Goal: Task Accomplishment & Management: Complete application form

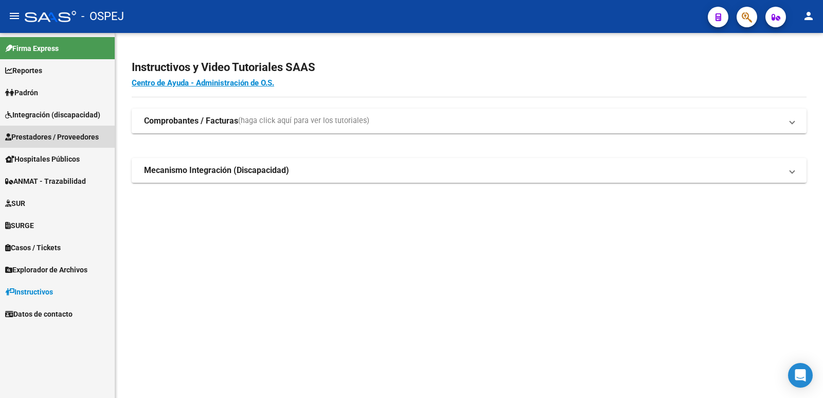
click at [69, 132] on span "Prestadores / Proveedores" at bounding box center [52, 136] width 94 height 11
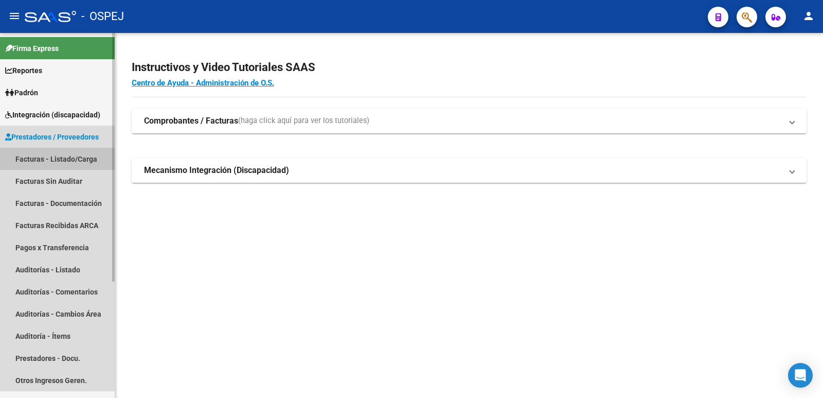
click at [53, 154] on link "Facturas - Listado/Carga" at bounding box center [57, 159] width 115 height 22
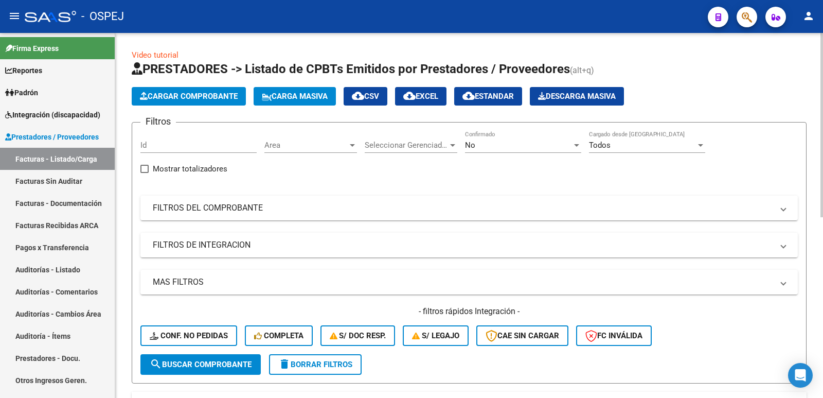
click at [511, 145] on div "No" at bounding box center [518, 144] width 107 height 9
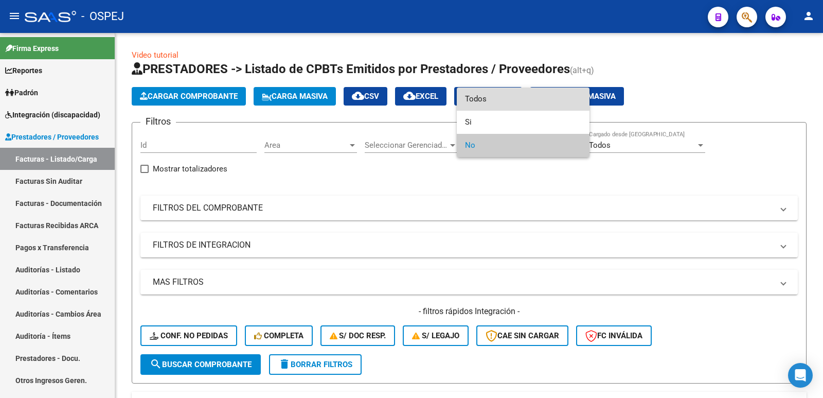
click at [509, 98] on span "Todos" at bounding box center [523, 98] width 116 height 23
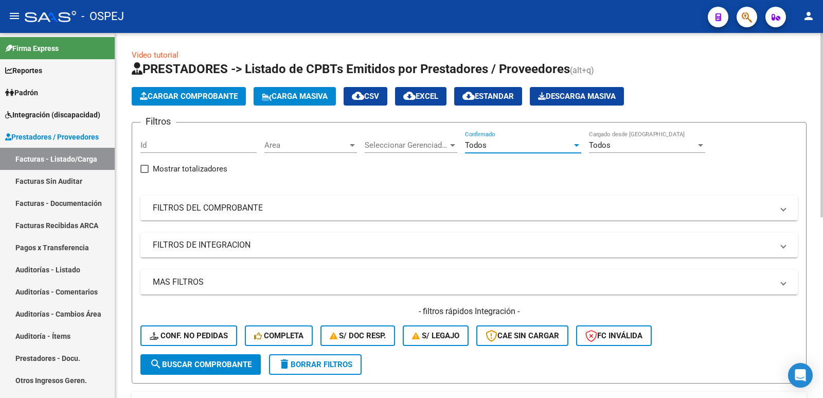
click at [297, 212] on mat-panel-title "FILTROS DEL COMPROBANTE" at bounding box center [463, 207] width 621 height 11
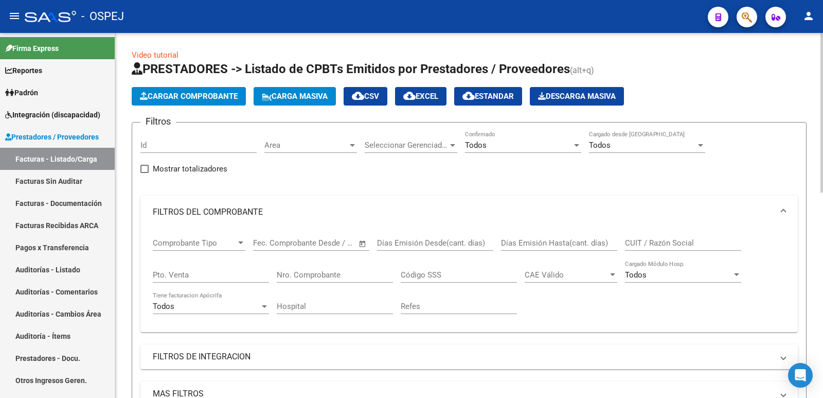
click at [338, 273] on input "Nro. Comprobante" at bounding box center [335, 274] width 116 height 9
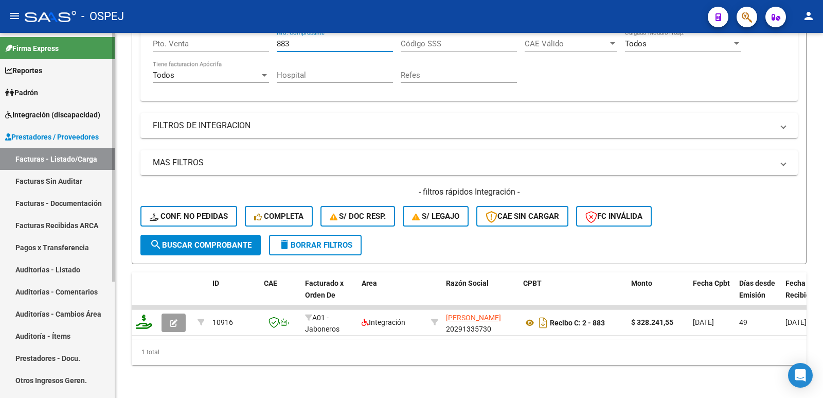
type input "883"
click at [89, 117] on span "Integración (discapacidad)" at bounding box center [52, 114] width 95 height 11
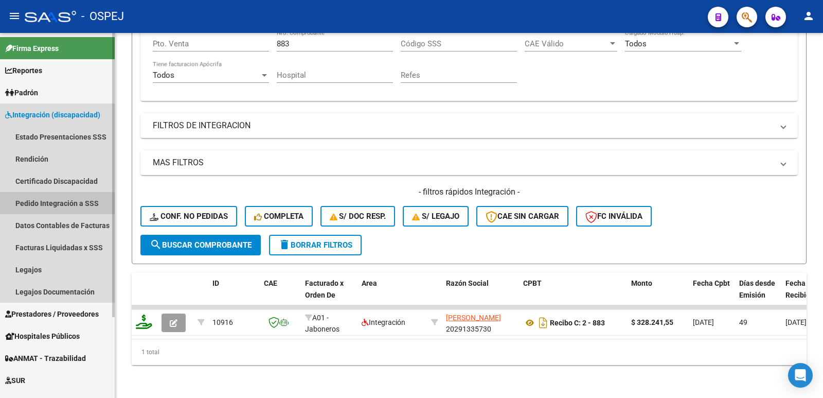
click at [49, 202] on link "Pedido Integración a SSS" at bounding box center [57, 203] width 115 height 22
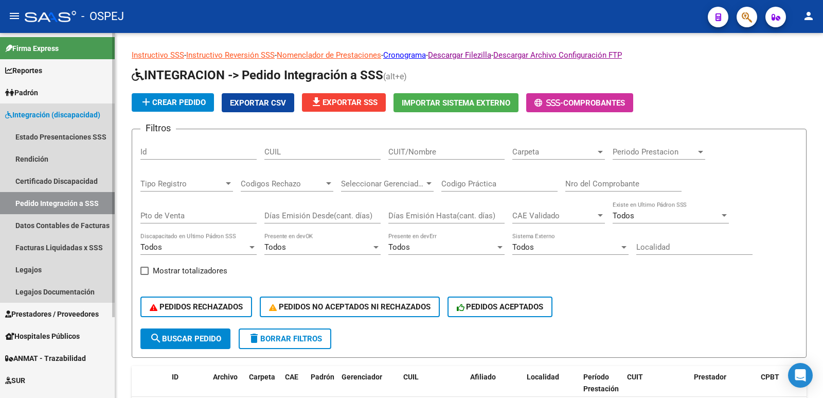
click at [49, 202] on link "Pedido Integración a SSS" at bounding box center [57, 203] width 115 height 22
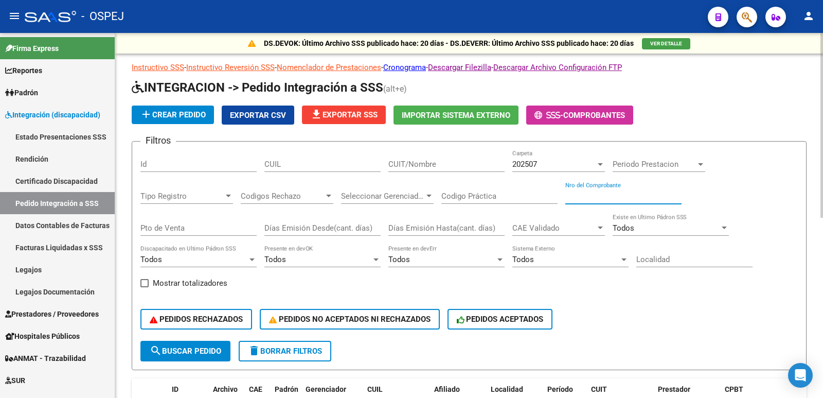
click at [618, 192] on input "Nro del Comprobante" at bounding box center [624, 195] width 116 height 9
type input "883"
click at [176, 351] on span "search Buscar Pedido" at bounding box center [186, 350] width 72 height 9
click at [599, 164] on div at bounding box center [600, 164] width 5 height 3
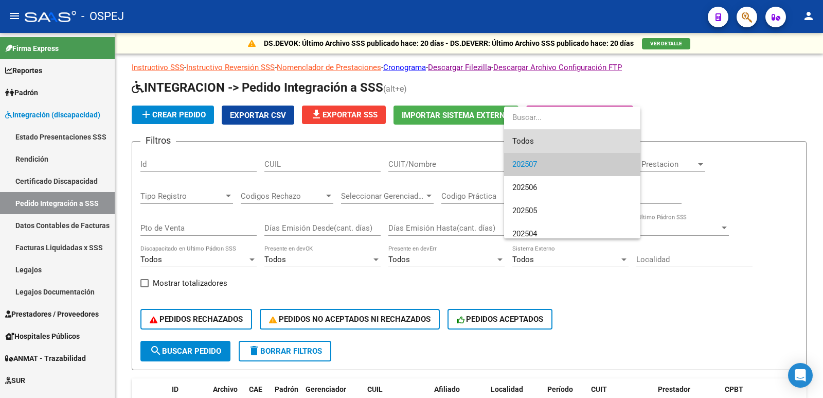
click at [577, 145] on span "Todos" at bounding box center [573, 141] width 120 height 23
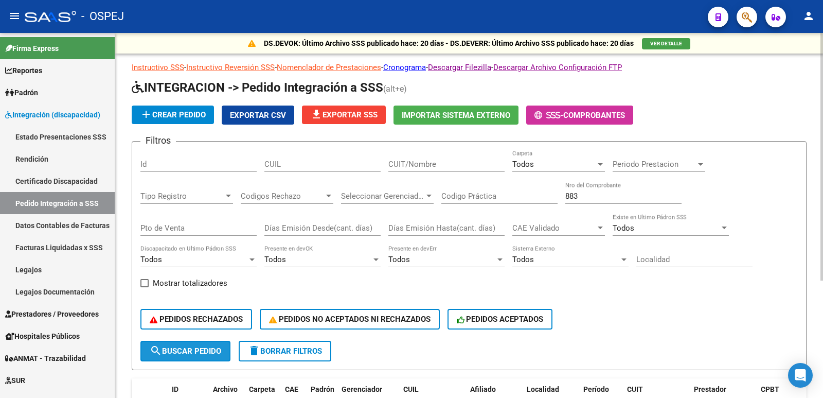
click at [200, 348] on span "search Buscar Pedido" at bounding box center [186, 350] width 72 height 9
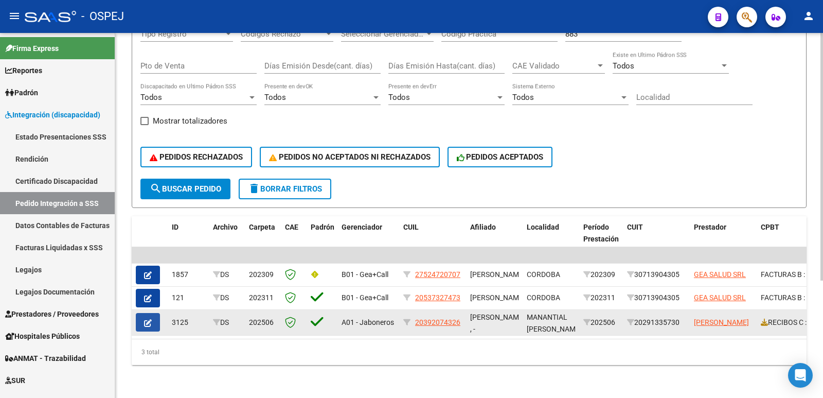
click at [146, 319] on icon "button" at bounding box center [148, 323] width 8 height 8
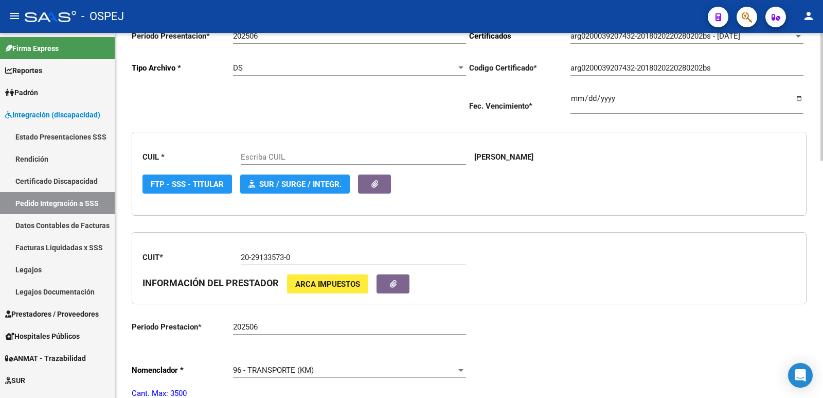
type input "20392074326"
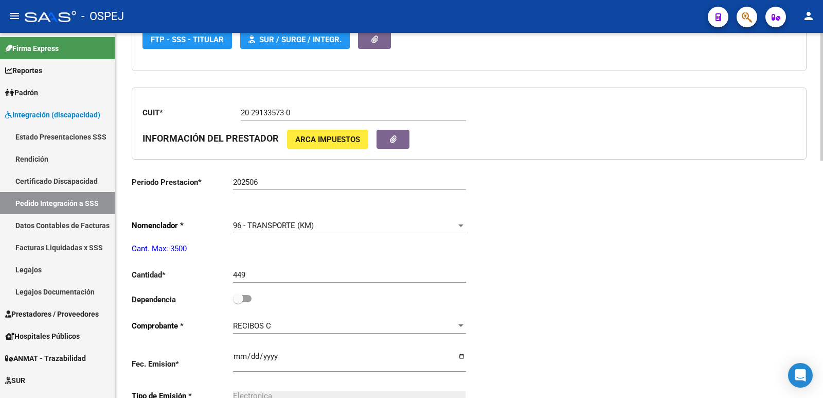
scroll to position [412, 0]
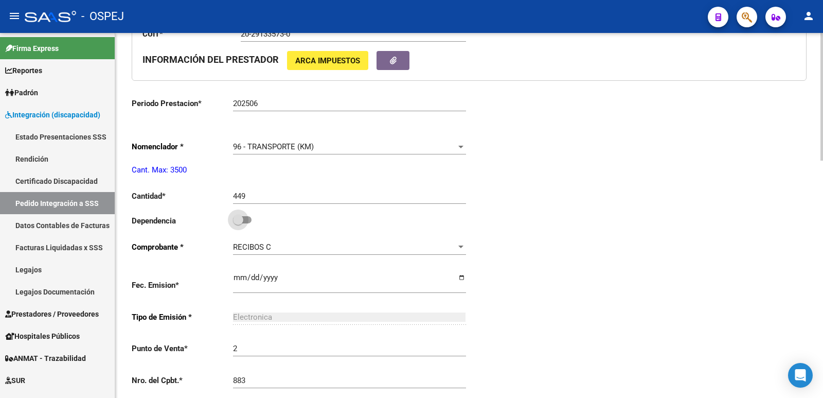
click at [251, 221] on span at bounding box center [242, 219] width 19 height 7
click at [238, 223] on input "checkbox" at bounding box center [238, 223] width 1 height 1
checkbox input "true"
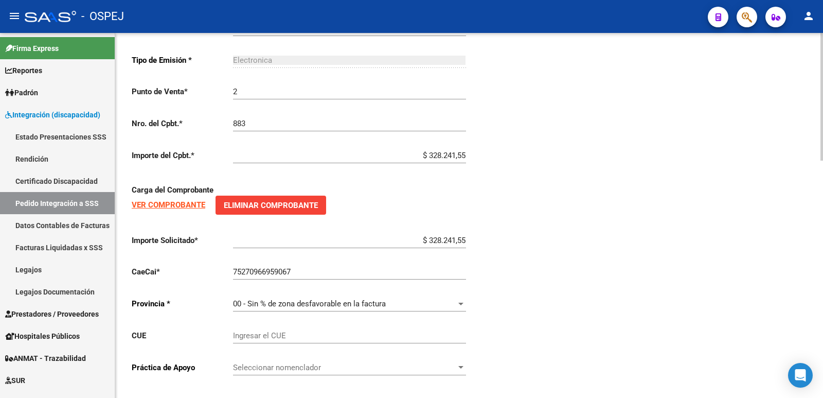
scroll to position [680, 0]
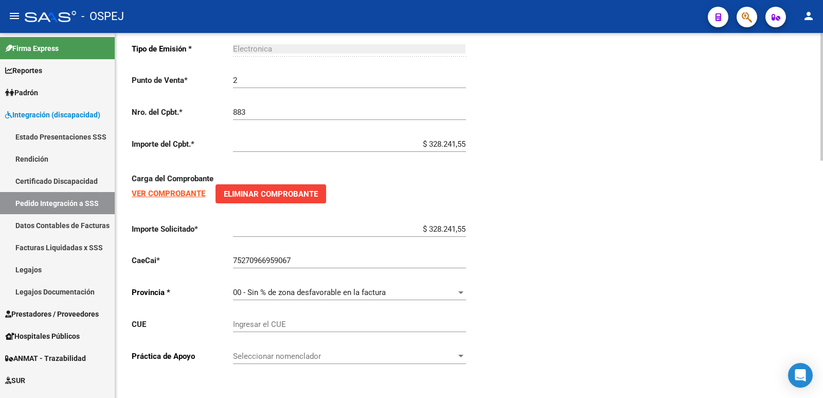
click at [158, 196] on strong "VER COMPROBANTE" at bounding box center [169, 193] width 74 height 9
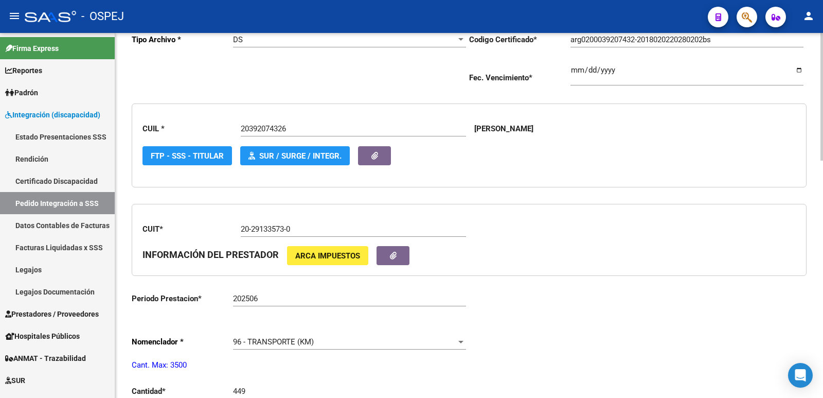
scroll to position [0, 0]
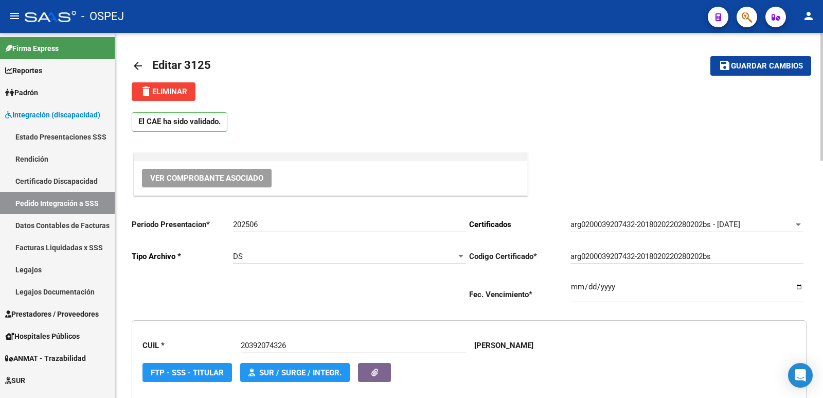
click at [141, 63] on mat-icon "arrow_back" at bounding box center [138, 66] width 12 height 12
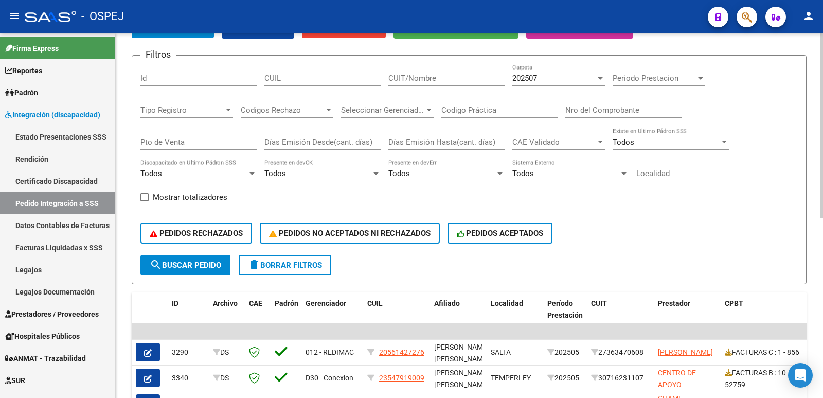
scroll to position [51, 0]
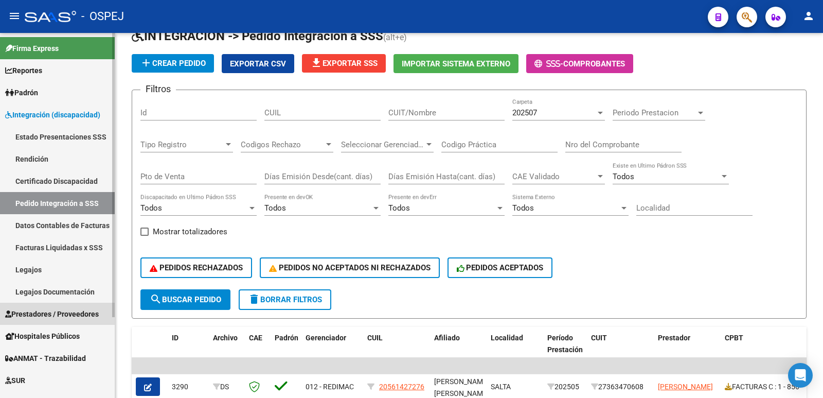
click at [41, 311] on span "Prestadores / Proveedores" at bounding box center [52, 313] width 94 height 11
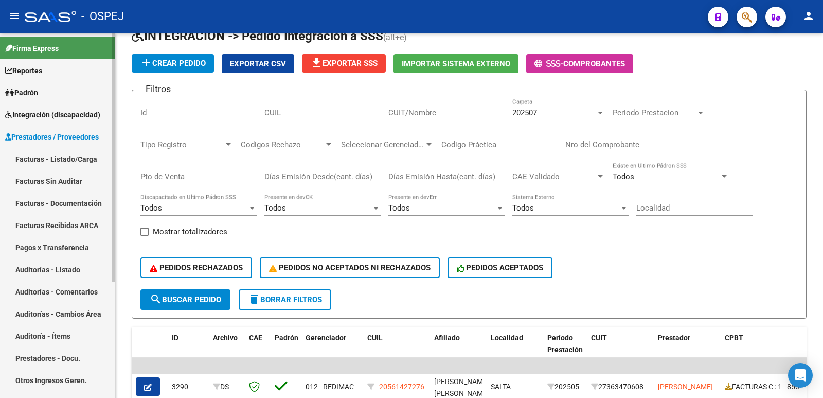
click at [33, 156] on link "Facturas - Listado/Carga" at bounding box center [57, 159] width 115 height 22
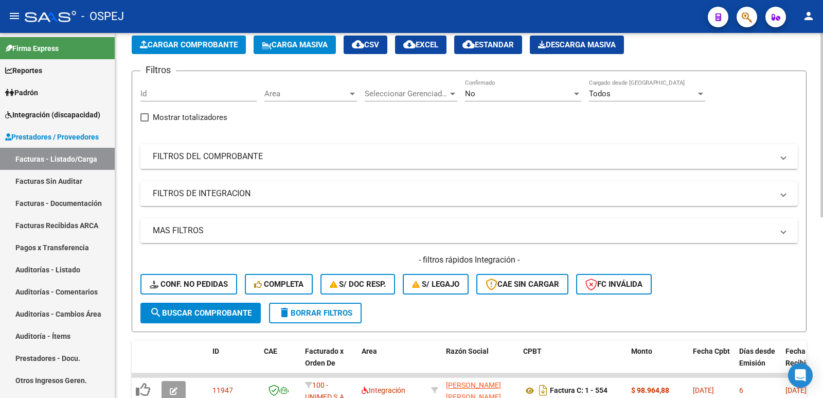
click at [266, 153] on mat-panel-title "FILTROS DEL COMPROBANTE" at bounding box center [463, 156] width 621 height 11
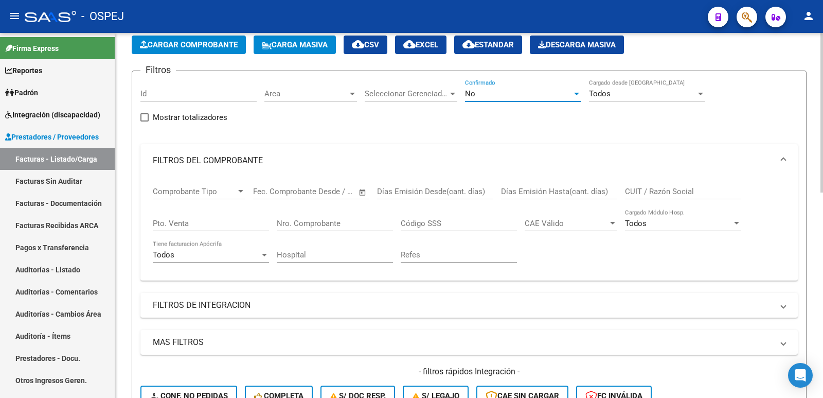
click at [521, 91] on div "No" at bounding box center [518, 93] width 107 height 9
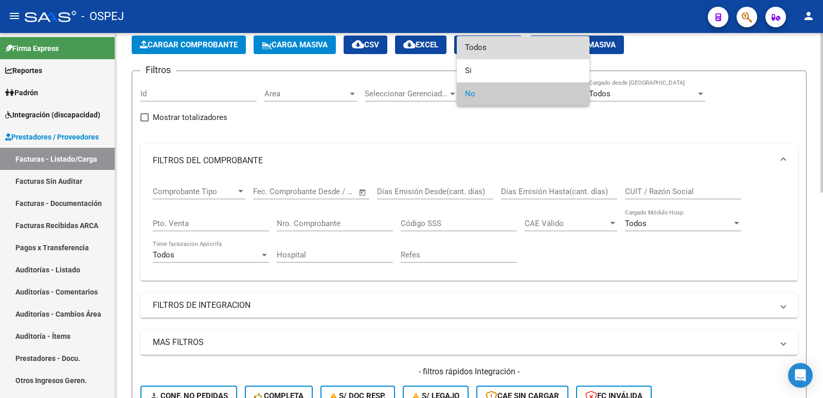
drag, startPoint x: 498, startPoint y: 39, endPoint x: 497, endPoint y: 44, distance: 5.2
click at [497, 39] on span "Todos" at bounding box center [523, 47] width 116 height 23
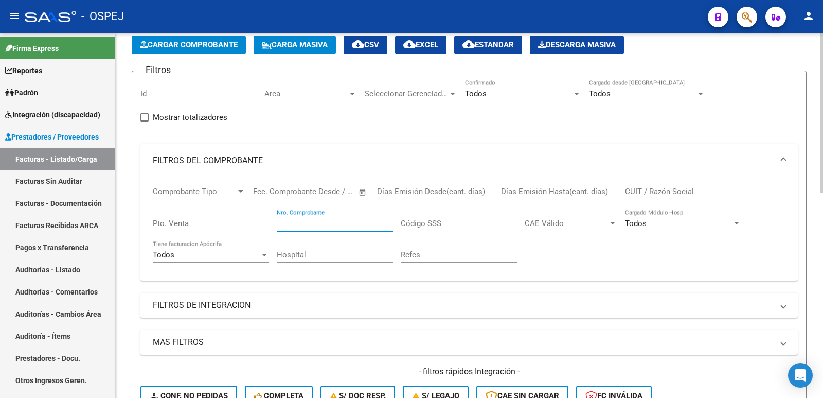
click at [338, 226] on input "Nro. Comprobante" at bounding box center [335, 223] width 116 height 9
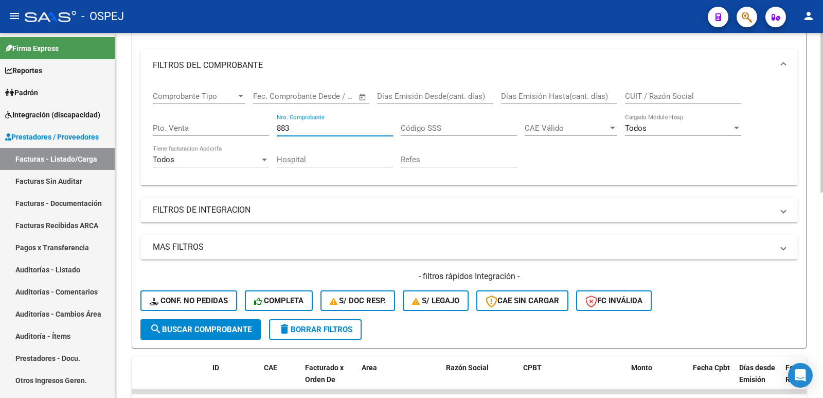
scroll to position [154, 0]
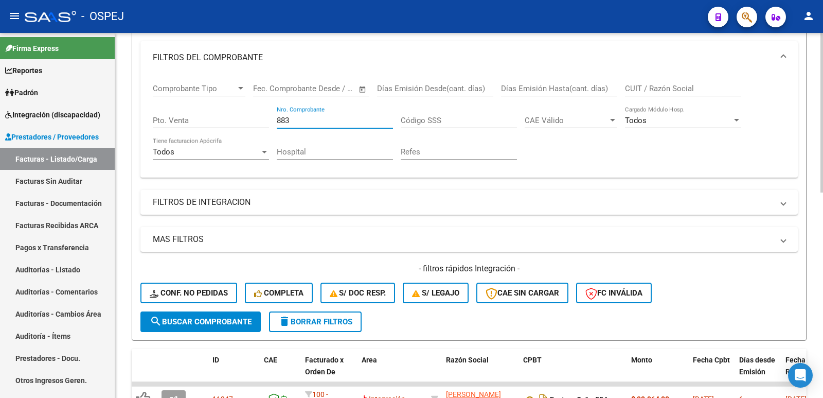
type input "883"
click at [217, 314] on button "search Buscar Comprobante" at bounding box center [200, 321] width 120 height 21
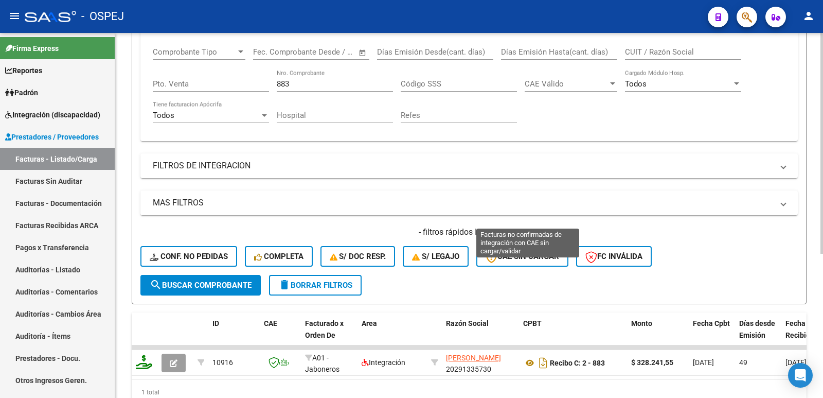
scroll to position [239, 0]
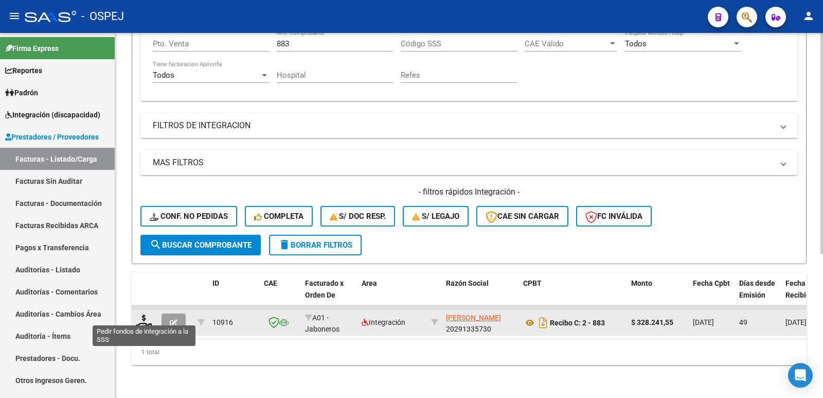
click at [144, 314] on icon at bounding box center [144, 321] width 16 height 14
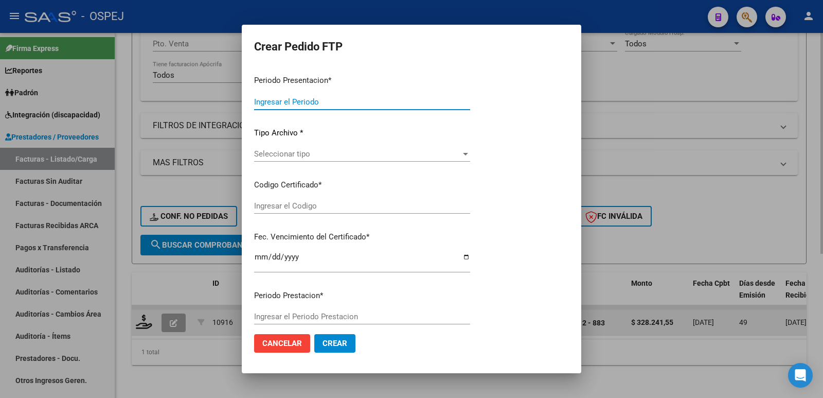
type input "202507"
type input "202506"
type input "$ 328.241,55"
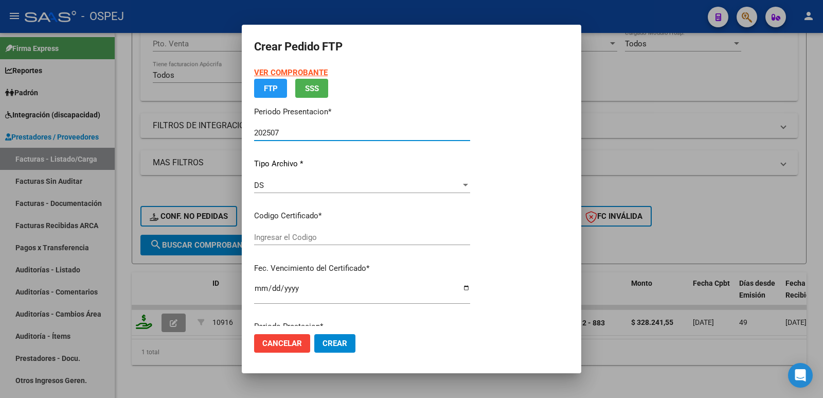
type input "arg0200039207432-2018020220280202bs"
type input "[DATE]"
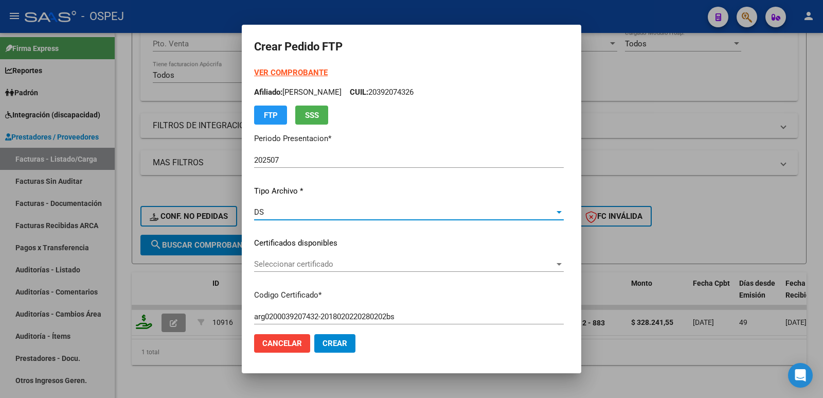
click at [254, 214] on div "DS" at bounding box center [404, 211] width 301 height 9
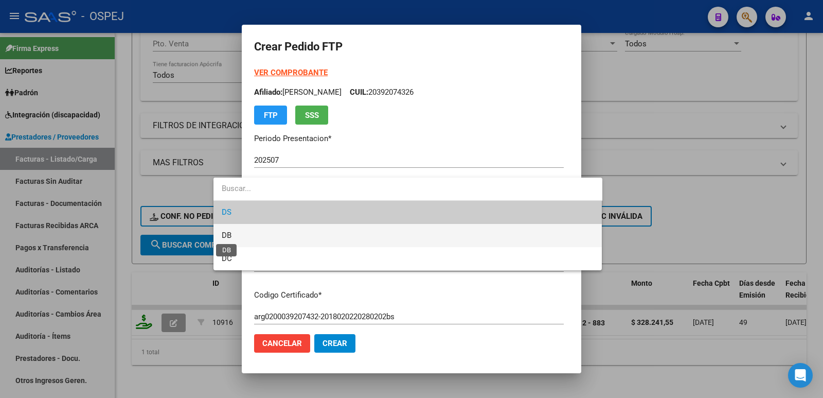
click at [227, 234] on span "DB" at bounding box center [227, 235] width 10 height 9
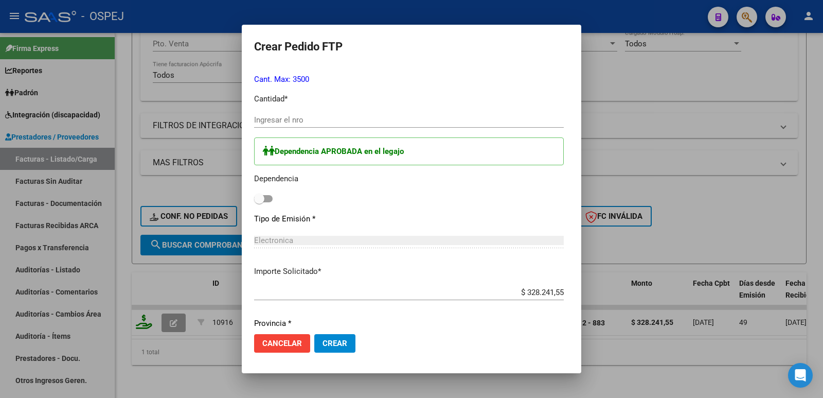
scroll to position [420, 0]
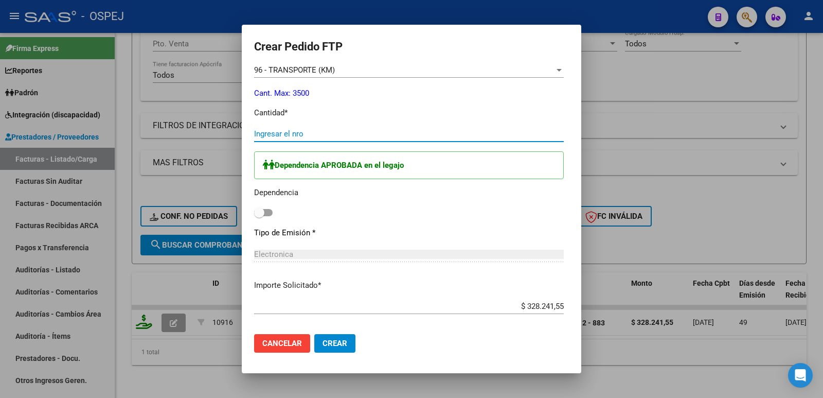
click at [284, 138] on input "Ingresar el nro" at bounding box center [409, 133] width 310 height 9
click at [662, 345] on div at bounding box center [411, 199] width 823 height 398
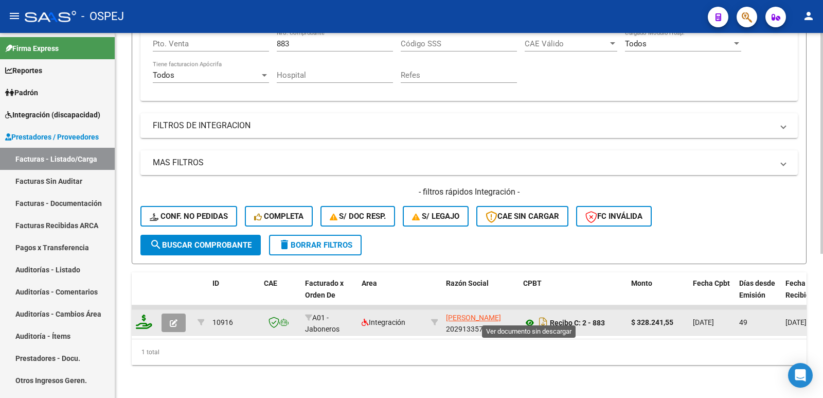
click at [531, 317] on icon at bounding box center [529, 323] width 13 height 12
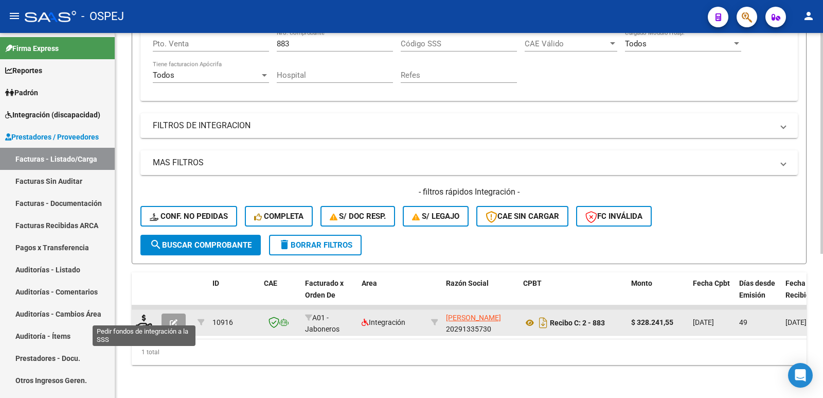
click at [142, 318] on icon at bounding box center [144, 321] width 16 height 14
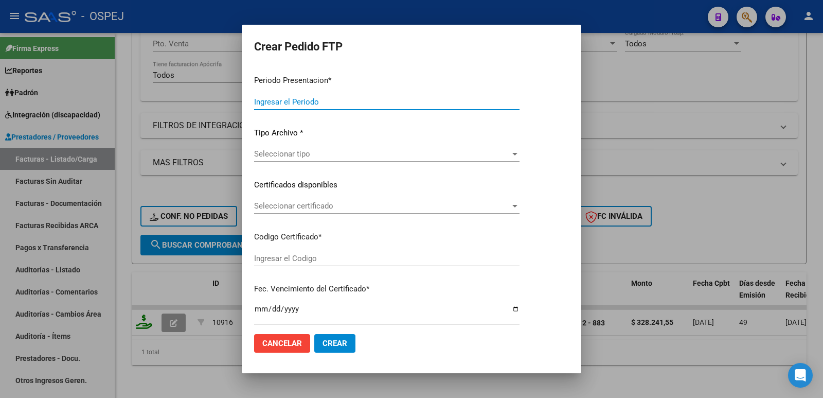
type input "202507"
type input "202506"
type input "$ 328.241,55"
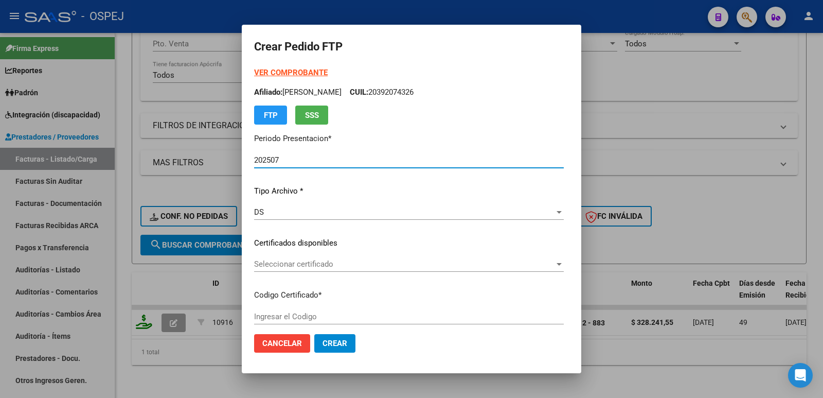
type input "arg0200039207432-2018020220280202bs"
type input "[DATE]"
click at [254, 218] on div "DS Seleccionar tipo" at bounding box center [409, 211] width 310 height 15
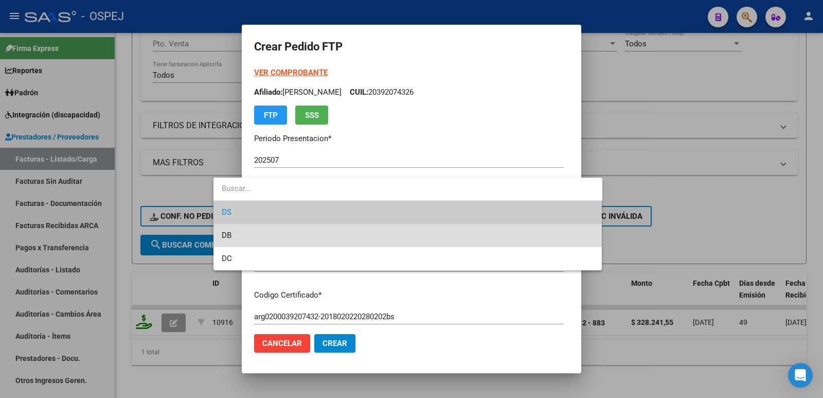
click at [249, 234] on span "DB" at bounding box center [408, 235] width 373 height 23
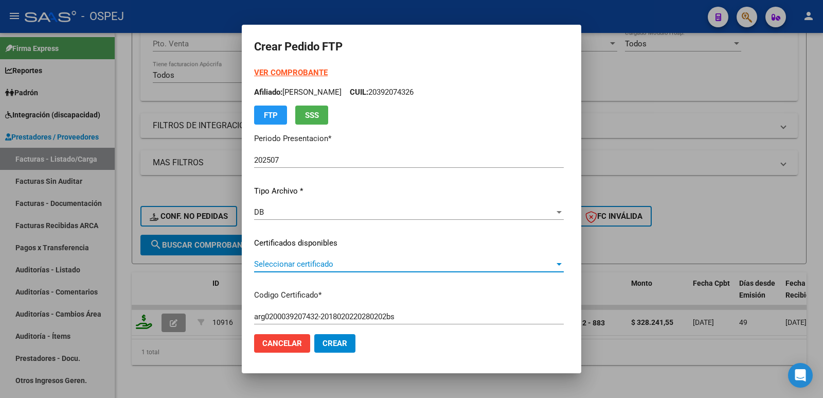
click at [291, 261] on span "Seleccionar certificado" at bounding box center [404, 263] width 301 height 9
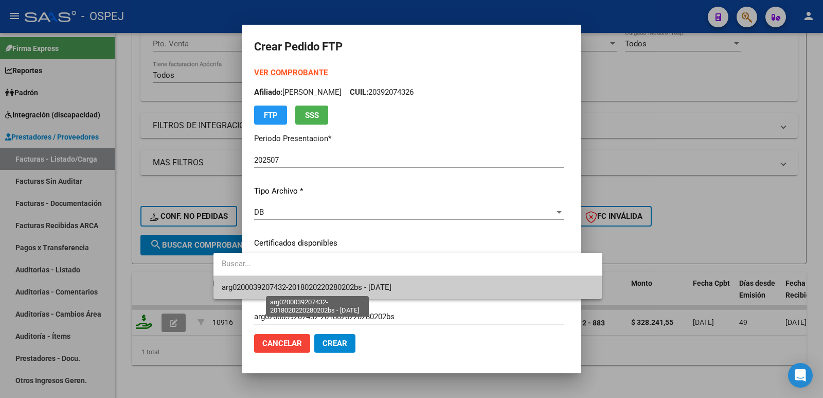
click at [293, 286] on span "arg0200039207432-2018020220280202bs - [DATE]" at bounding box center [307, 287] width 170 height 9
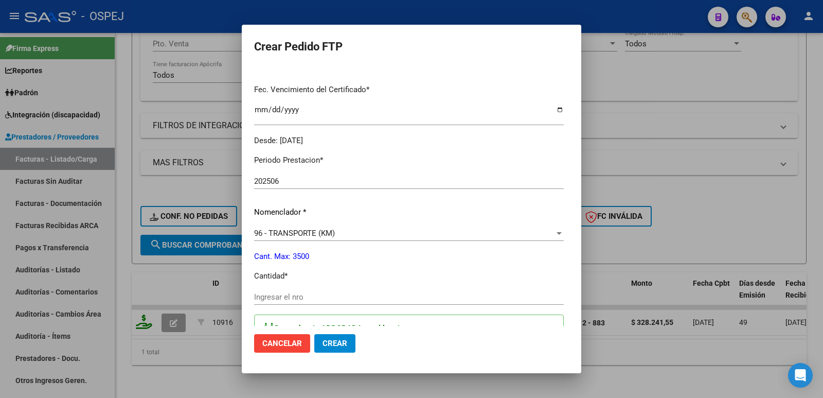
scroll to position [309, 0]
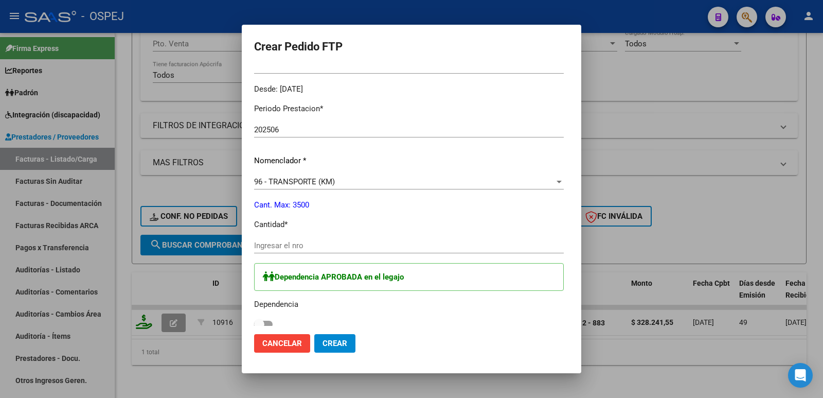
click at [356, 248] on input "Ingresar el nro" at bounding box center [409, 245] width 310 height 9
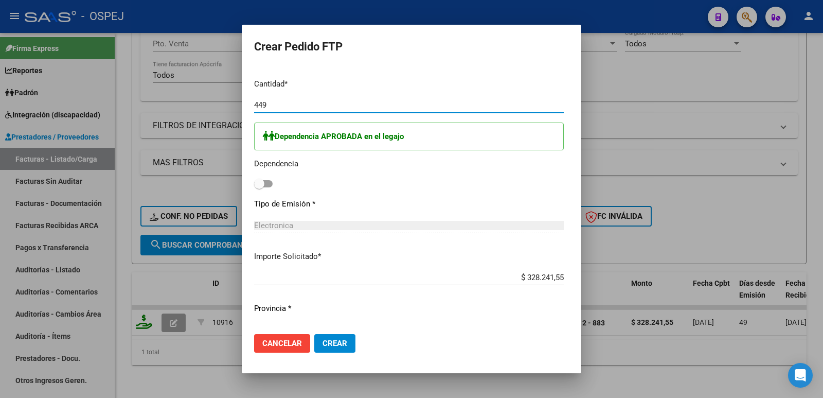
scroll to position [463, 0]
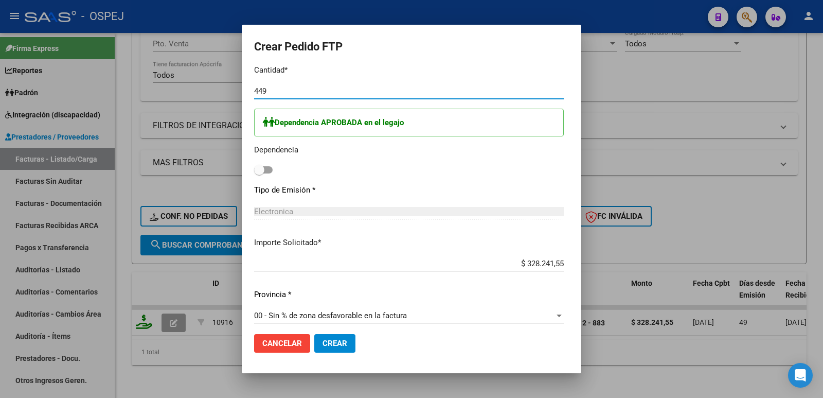
type input "449"
click at [323, 341] on span "Crear" at bounding box center [335, 343] width 25 height 9
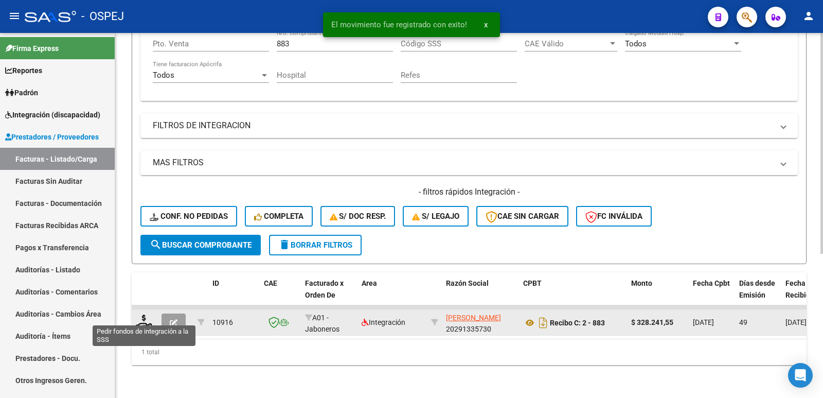
click at [145, 315] on icon at bounding box center [144, 321] width 16 height 14
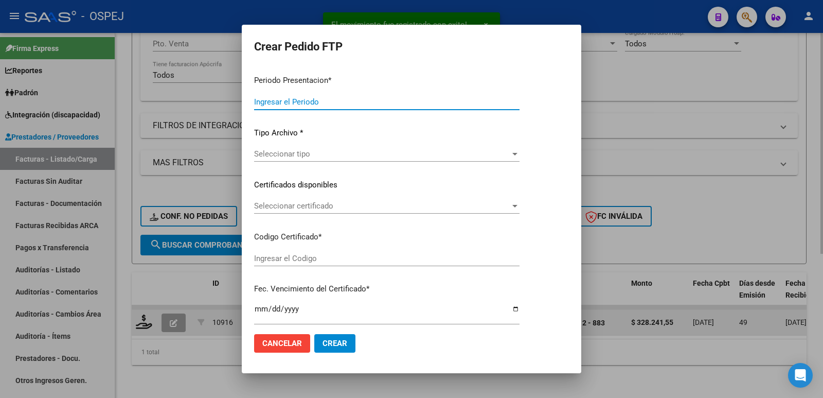
type input "202507"
type input "202506"
type input "$ 328.241,55"
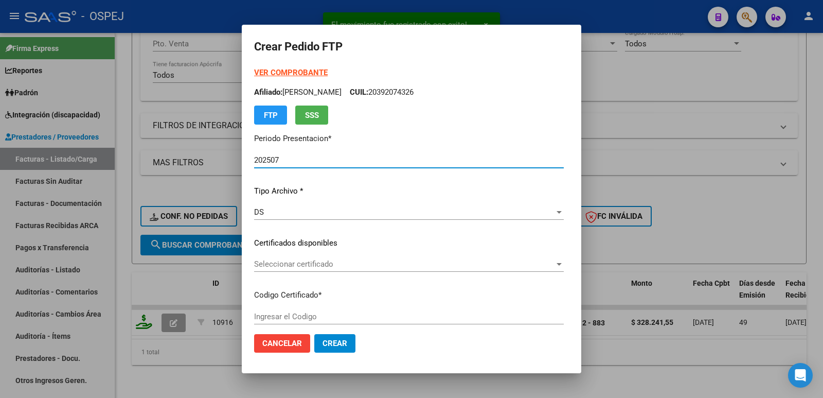
type input "arg0200039207432-2018020220280202bs"
type input "[DATE]"
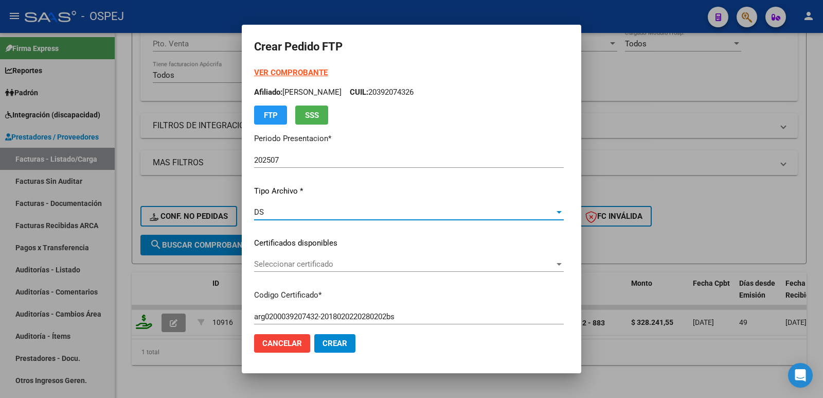
click at [254, 213] on div "DS" at bounding box center [404, 211] width 301 height 9
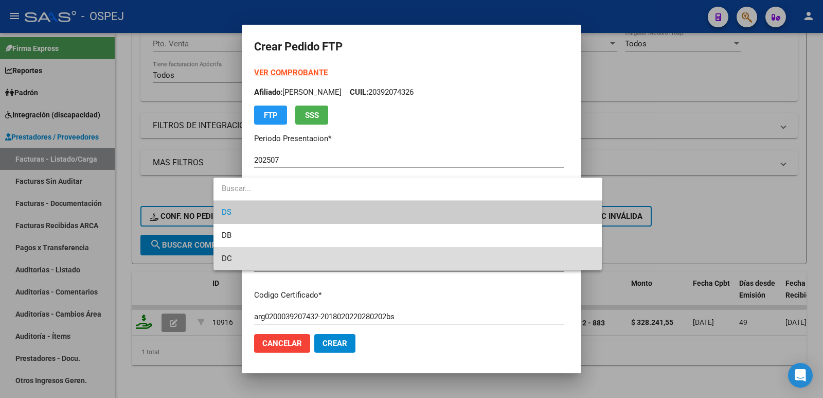
click at [253, 258] on span "DC" at bounding box center [408, 258] width 373 height 23
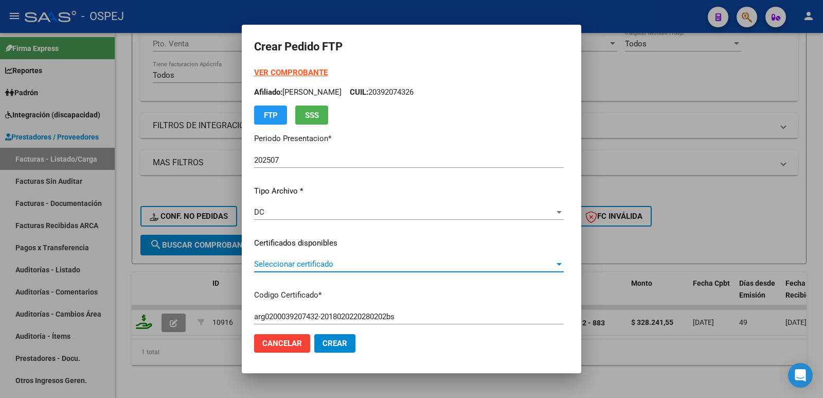
click at [259, 262] on span "Seleccionar certificado" at bounding box center [404, 263] width 301 height 9
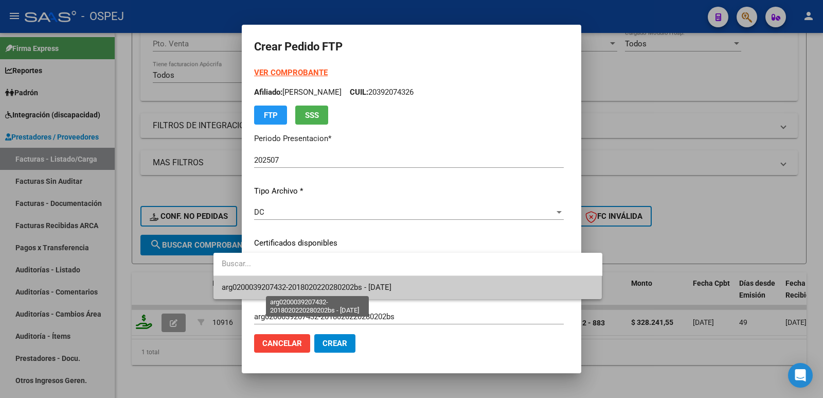
click at [261, 285] on span "arg0200039207432-2018020220280202bs - [DATE]" at bounding box center [307, 287] width 170 height 9
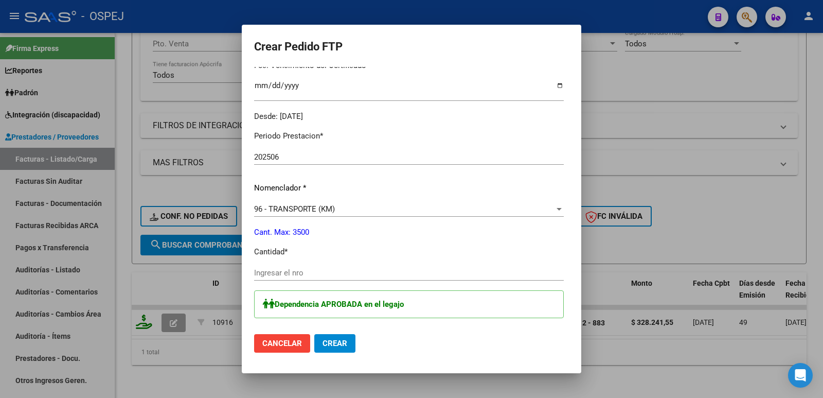
scroll to position [309, 0]
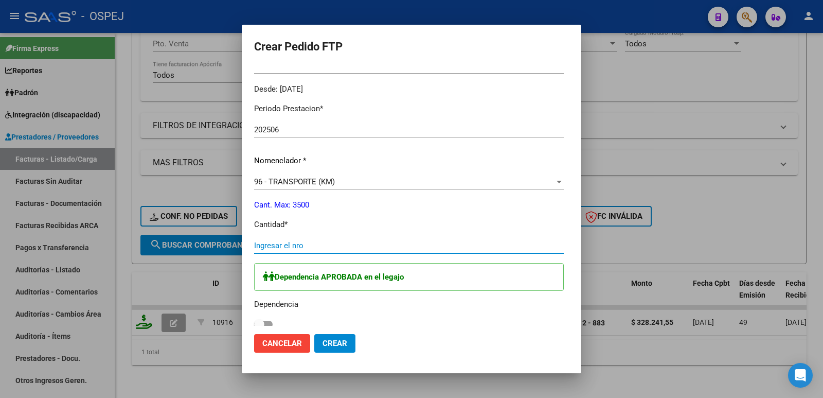
click at [322, 245] on input "Ingresar el nro" at bounding box center [409, 245] width 310 height 9
type input "449"
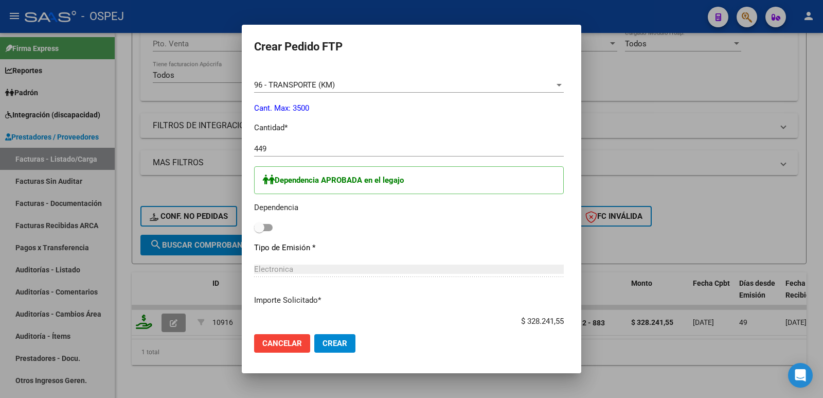
scroll to position [412, 0]
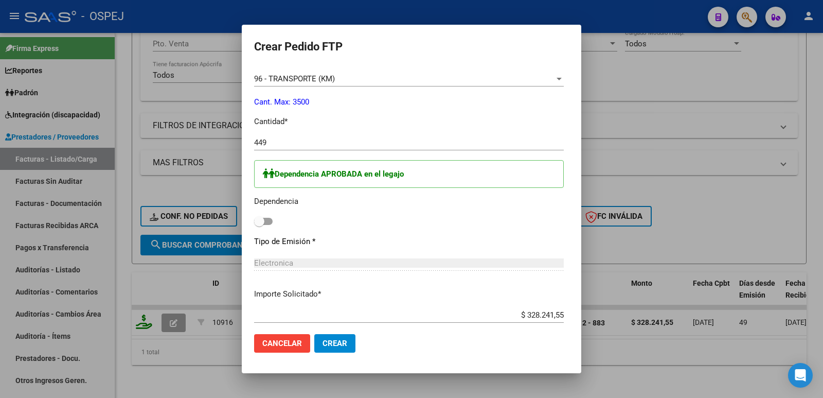
click at [254, 222] on span at bounding box center [263, 221] width 19 height 7
click at [259, 225] on input "checkbox" at bounding box center [259, 225] width 1 height 1
checkbox input "true"
click at [323, 346] on span "Crear" at bounding box center [335, 343] width 25 height 9
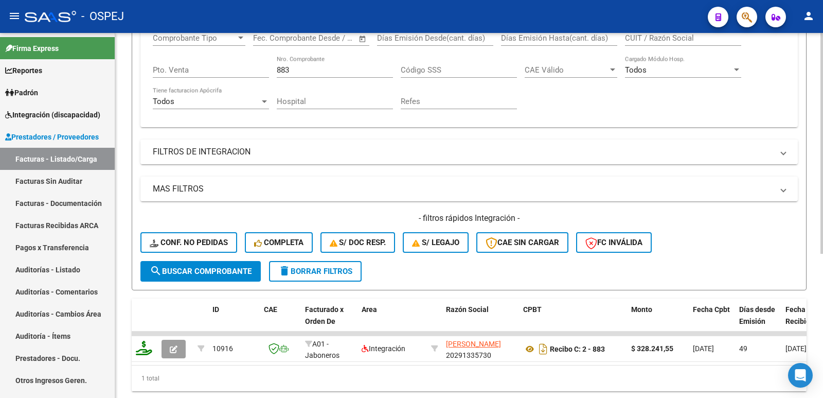
scroll to position [136, 0]
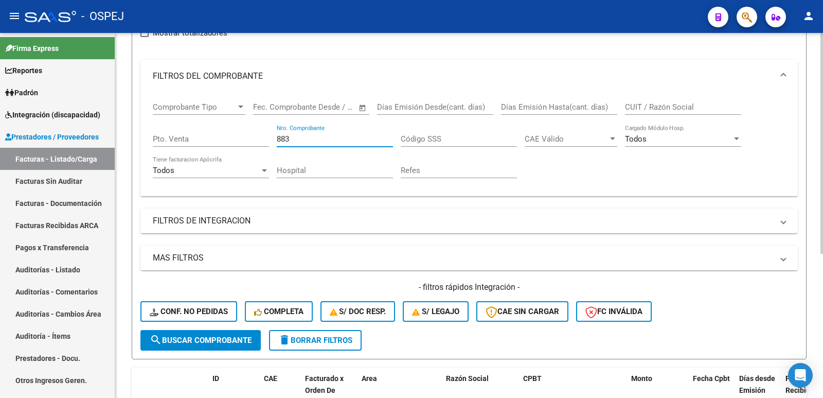
drag, startPoint x: 243, startPoint y: 142, endPoint x: 209, endPoint y: 140, distance: 34.5
click at [209, 140] on div "Comprobante Tipo Comprobante Tipo Start date – End date Fec. Comprobante Desde …" at bounding box center [469, 140] width 633 height 95
type input "2723"
click at [186, 336] on span "search Buscar Comprobante" at bounding box center [201, 340] width 102 height 9
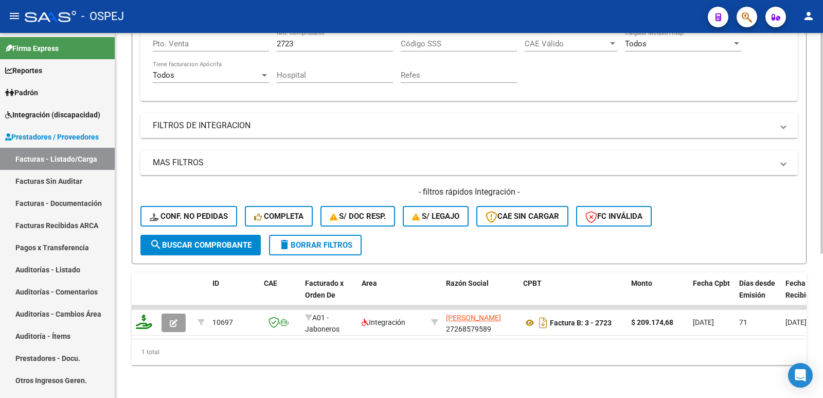
scroll to position [239, 0]
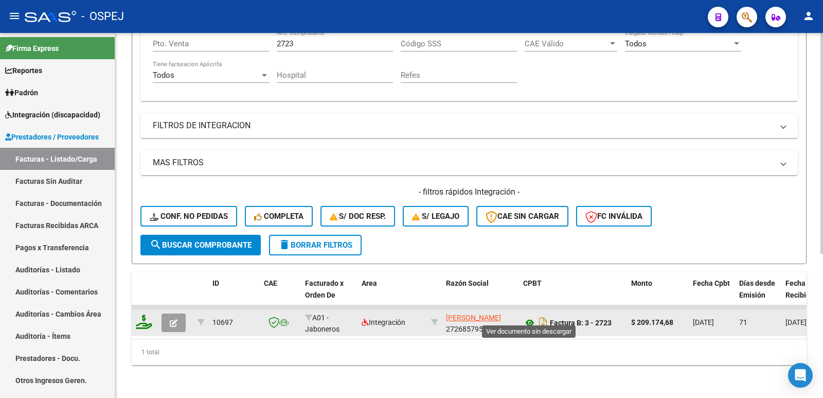
click at [529, 317] on icon at bounding box center [529, 323] width 13 height 12
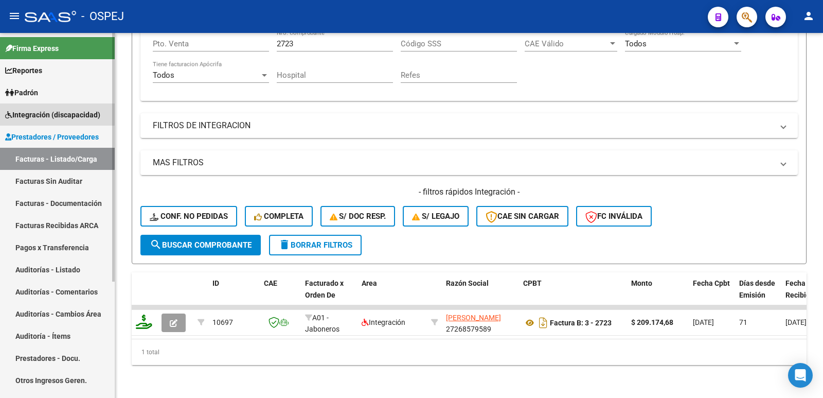
click at [45, 113] on span "Integración (discapacidad)" at bounding box center [52, 114] width 95 height 11
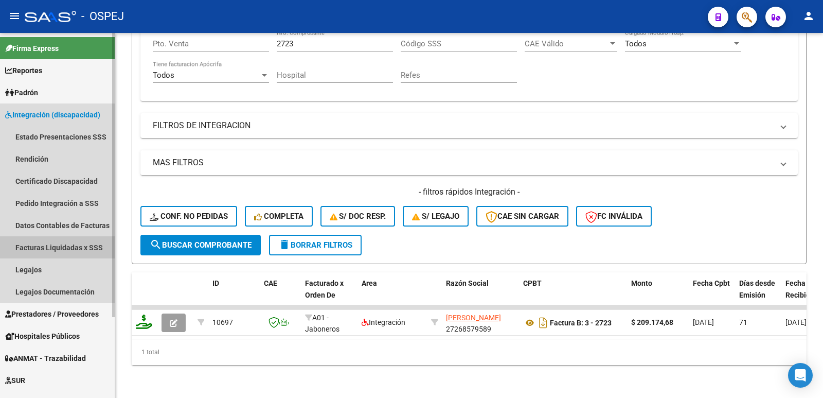
click at [49, 245] on link "Facturas Liquidadas x SSS" at bounding box center [57, 247] width 115 height 22
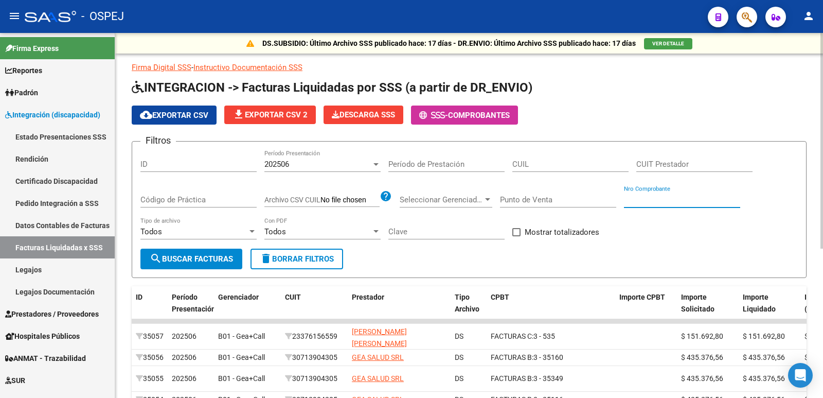
click at [682, 201] on input "Nro Comprobante" at bounding box center [682, 199] width 116 height 9
type input "2723"
click at [216, 257] on span "search Buscar Facturas" at bounding box center [191, 258] width 83 height 9
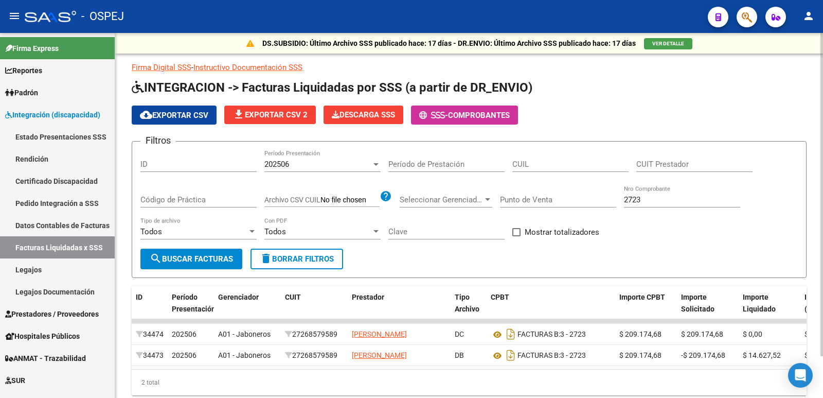
click at [333, 158] on div "202506 Período Presentación" at bounding box center [323, 161] width 116 height 22
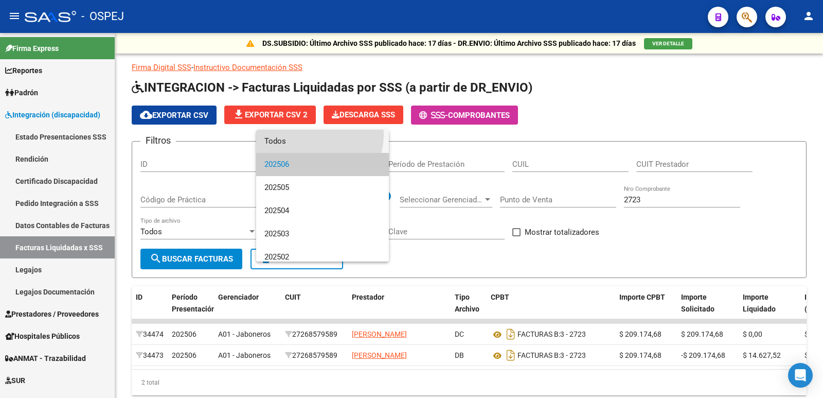
click at [314, 135] on span "Todos" at bounding box center [323, 141] width 116 height 23
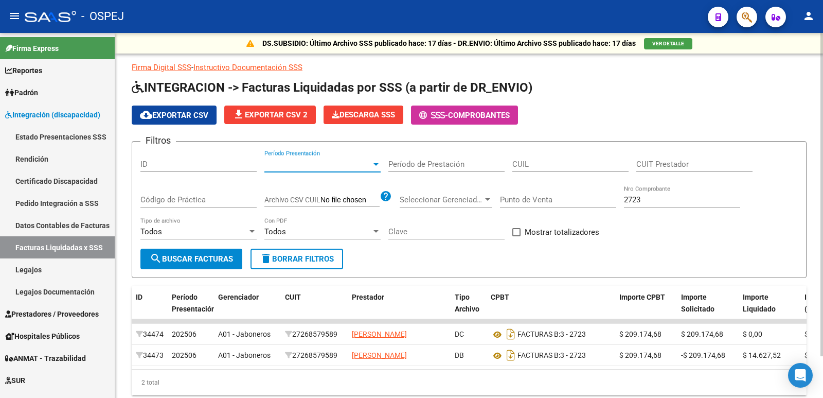
click at [216, 259] on span "search Buscar Facturas" at bounding box center [191, 258] width 83 height 9
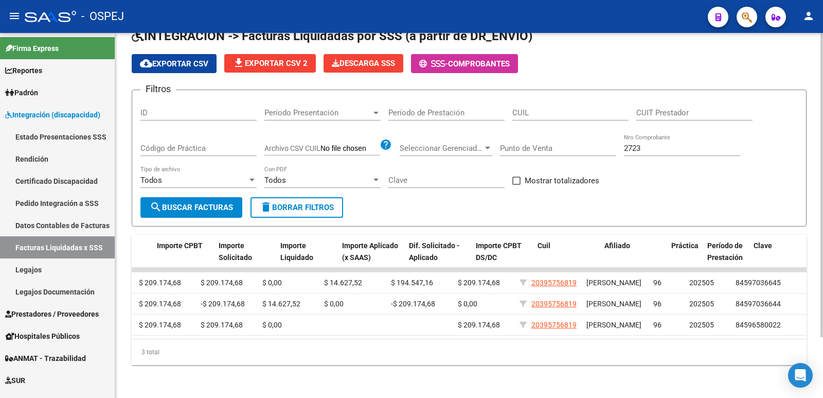
scroll to position [0, 483]
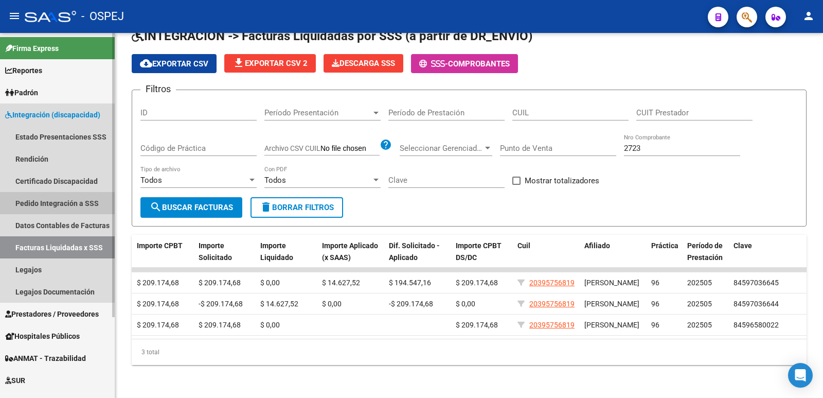
click at [30, 199] on link "Pedido Integración a SSS" at bounding box center [57, 203] width 115 height 22
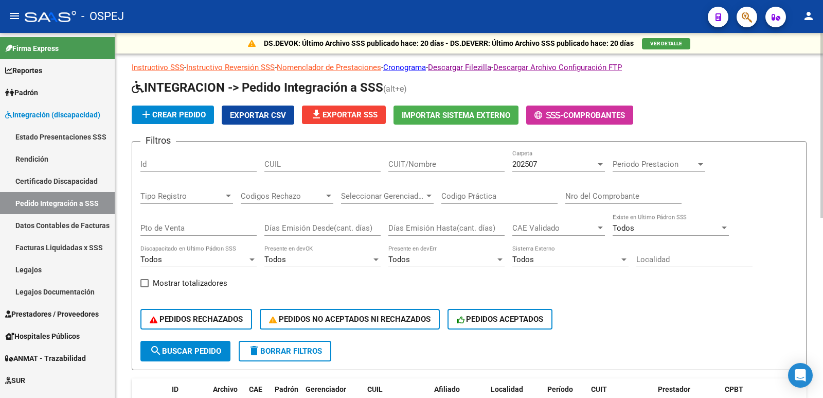
click at [580, 170] on div "202507 Carpeta" at bounding box center [559, 161] width 93 height 22
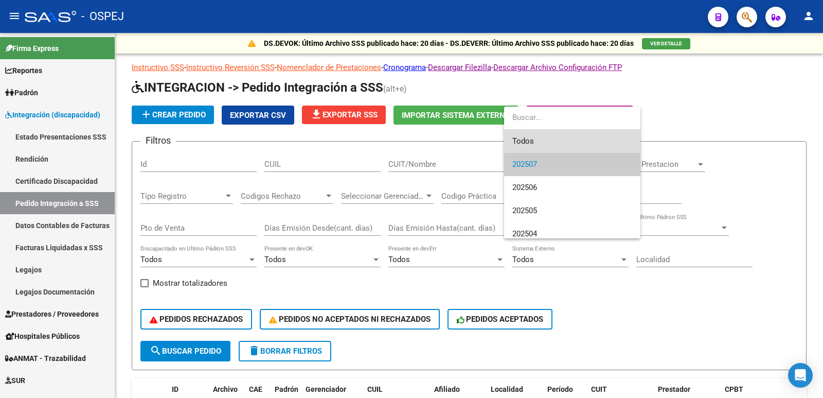
click at [573, 143] on span "Todos" at bounding box center [573, 141] width 120 height 23
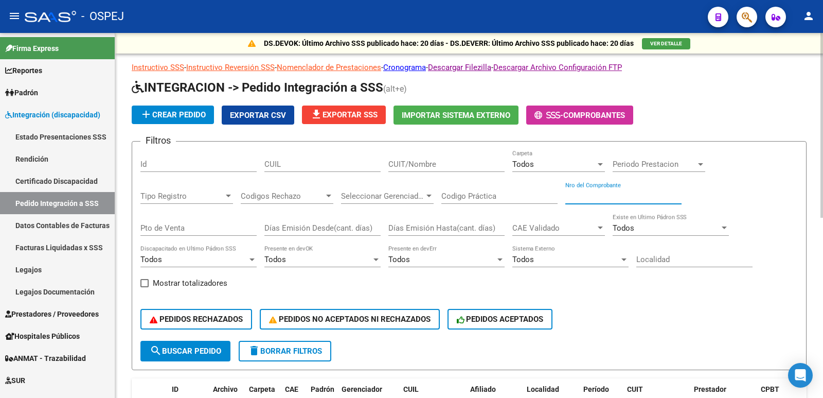
click at [597, 193] on input "Nro del Comprobante" at bounding box center [624, 195] width 116 height 9
type input "2723"
click at [192, 352] on span "search Buscar Pedido" at bounding box center [186, 350] width 72 height 9
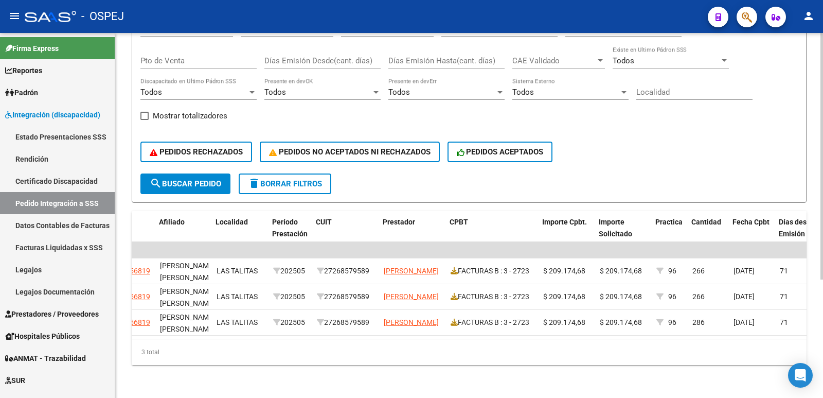
scroll to position [0, 311]
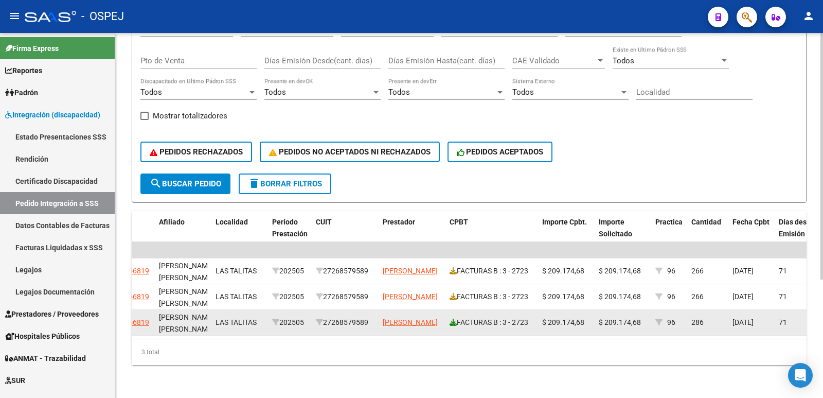
click at [454, 319] on icon at bounding box center [453, 322] width 7 height 7
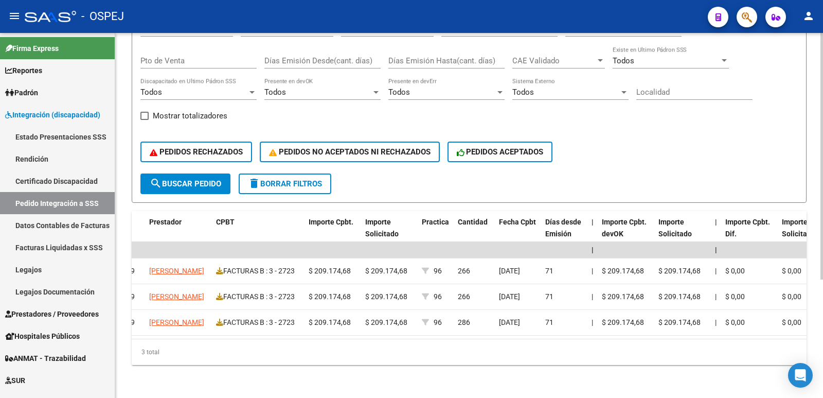
scroll to position [0, 543]
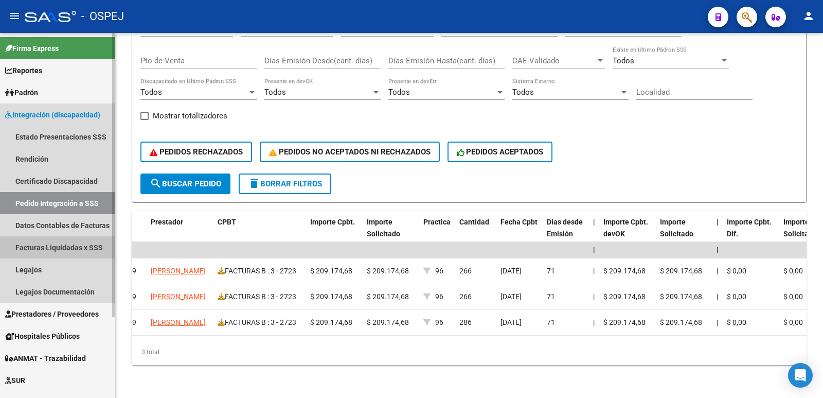
click at [41, 245] on link "Facturas Liquidadas x SSS" at bounding box center [57, 247] width 115 height 22
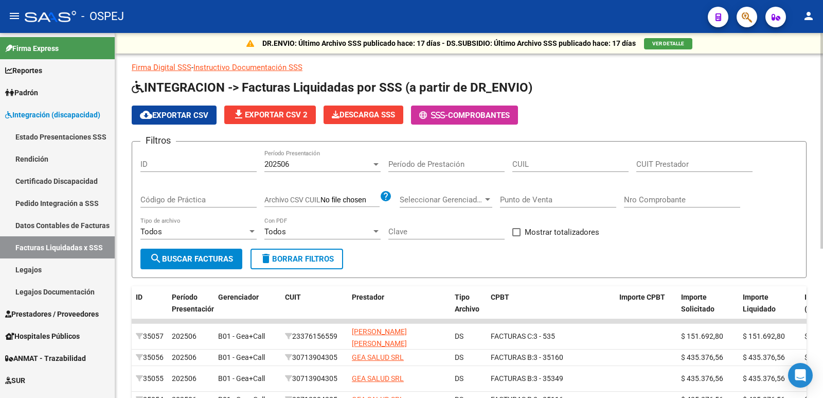
click at [638, 205] on div "Nro Comprobante" at bounding box center [682, 196] width 116 height 22
type input "1"
type input "2723"
click at [203, 256] on span "search Buscar Facturas" at bounding box center [191, 258] width 83 height 9
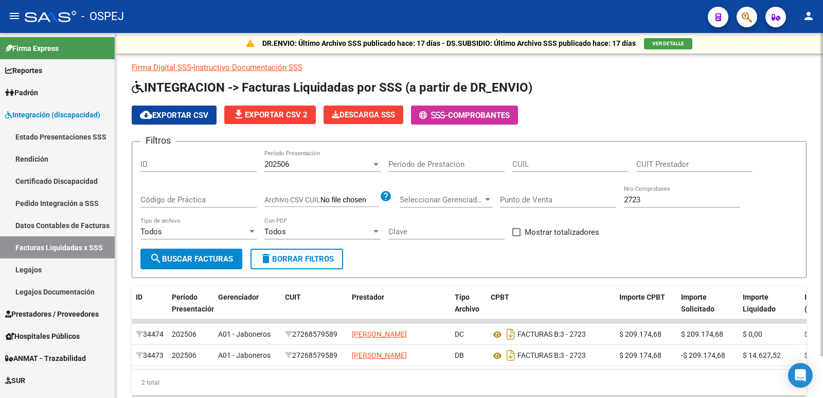
click at [316, 156] on div "202506 Período Presentación" at bounding box center [323, 161] width 116 height 22
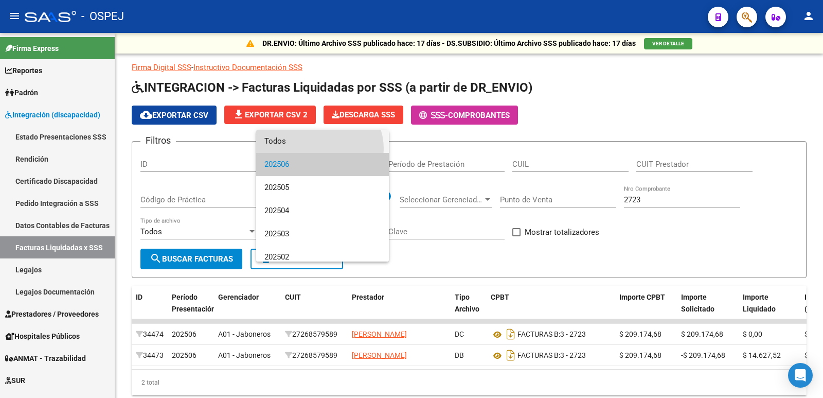
click at [319, 149] on span "Todos" at bounding box center [323, 141] width 116 height 23
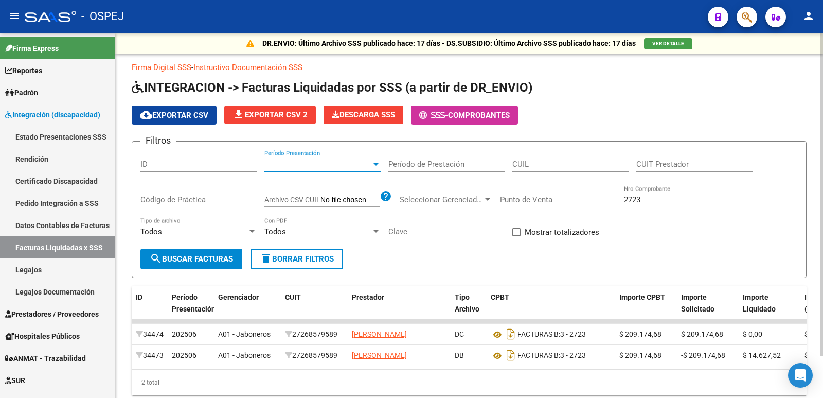
click at [223, 257] on span "search Buscar Facturas" at bounding box center [191, 258] width 83 height 9
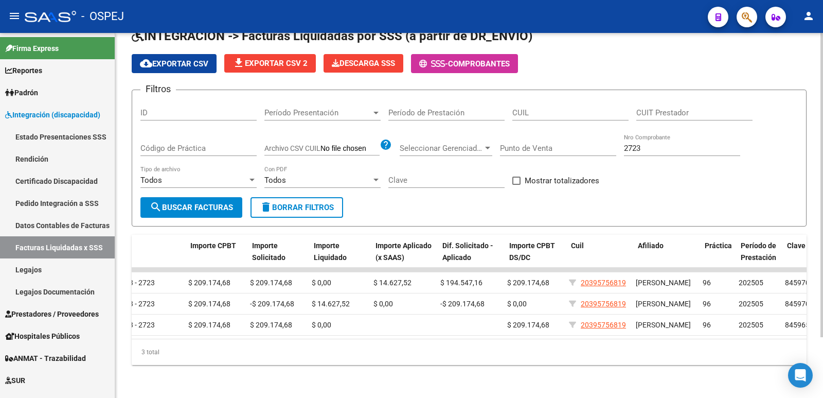
scroll to position [0, 444]
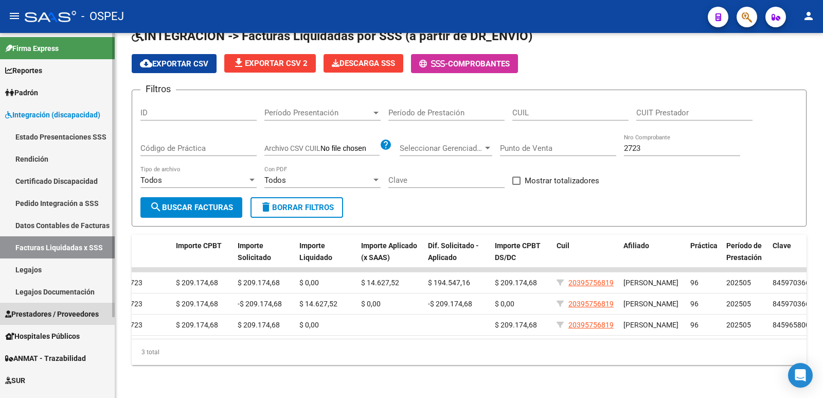
click at [72, 310] on span "Prestadores / Proveedores" at bounding box center [52, 313] width 94 height 11
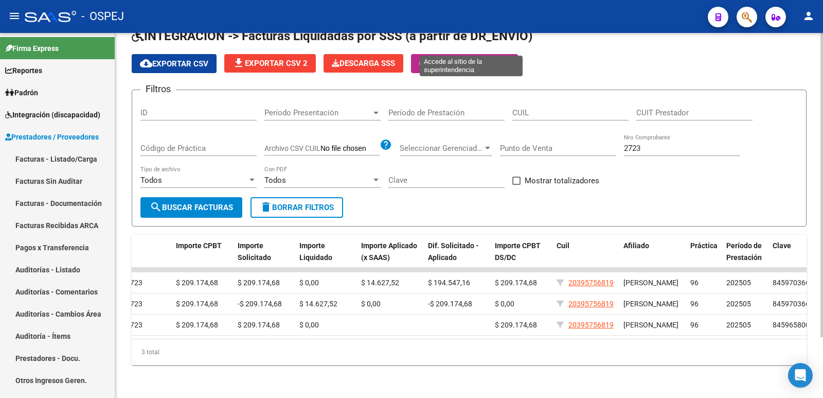
click at [501, 59] on span "Comprobantes" at bounding box center [479, 63] width 62 height 9
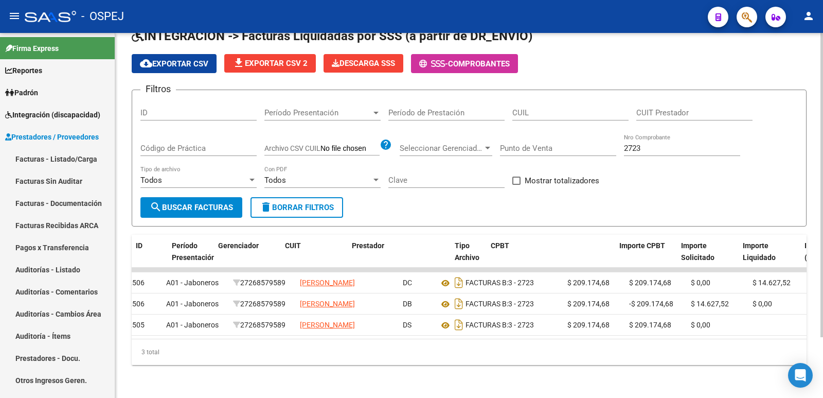
scroll to position [0, 0]
